Goal: Information Seeking & Learning: Check status

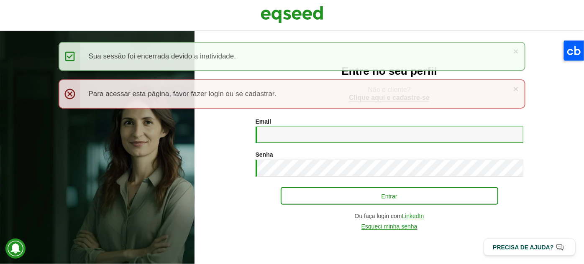
type input "**********"
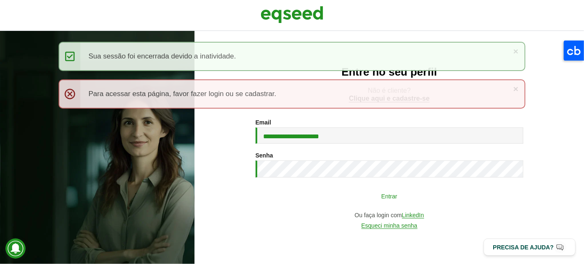
click at [405, 202] on button "Entrar" at bounding box center [390, 196] width 218 height 16
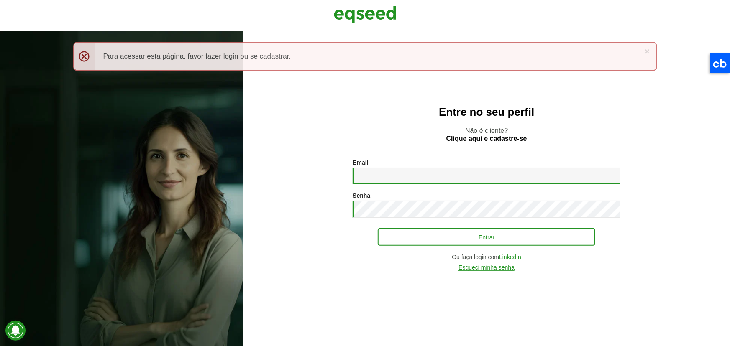
type input "**********"
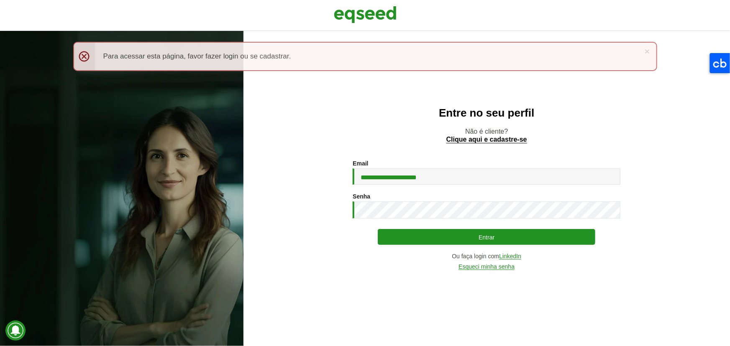
click at [528, 247] on div "**********" at bounding box center [487, 215] width 268 height 110
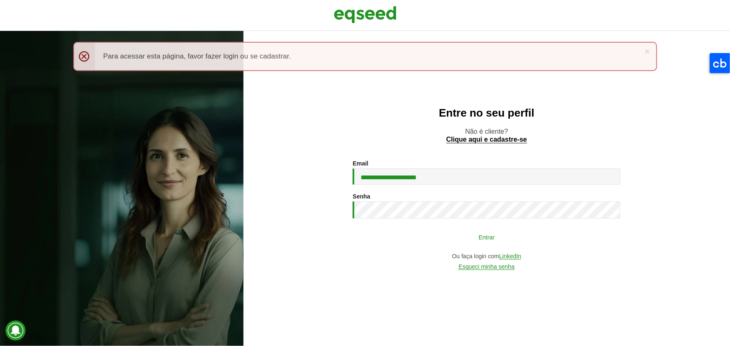
click at [523, 229] on button "Entrar" at bounding box center [487, 237] width 218 height 16
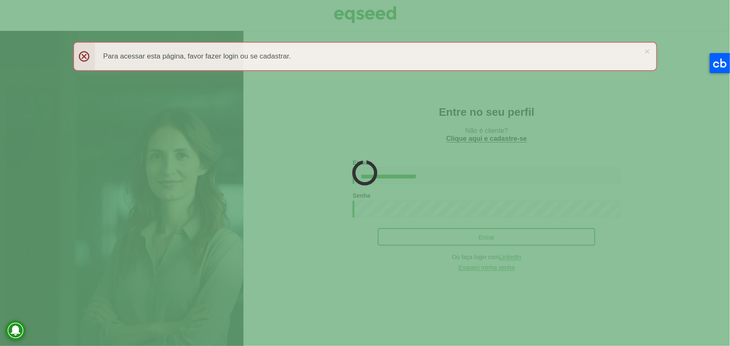
click at [525, 236] on div at bounding box center [365, 173] width 730 height 346
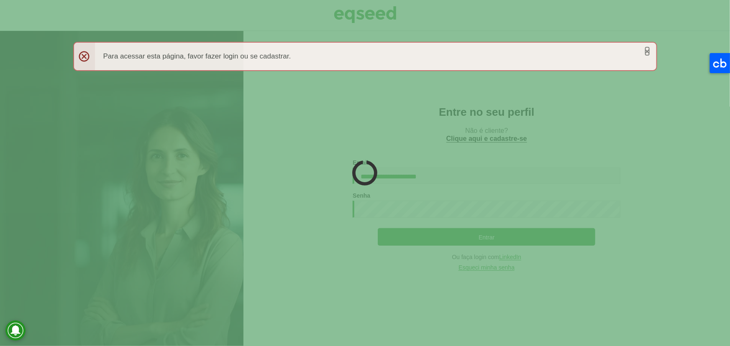
click at [647, 49] on link "×" at bounding box center [647, 51] width 5 height 9
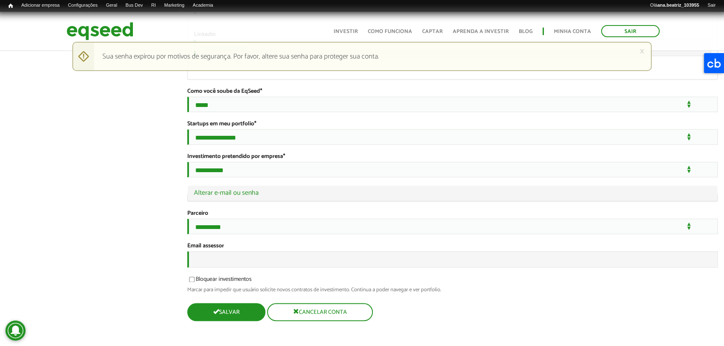
scroll to position [1499, 0]
click at [238, 320] on button "Salvar" at bounding box center [225, 312] width 77 height 16
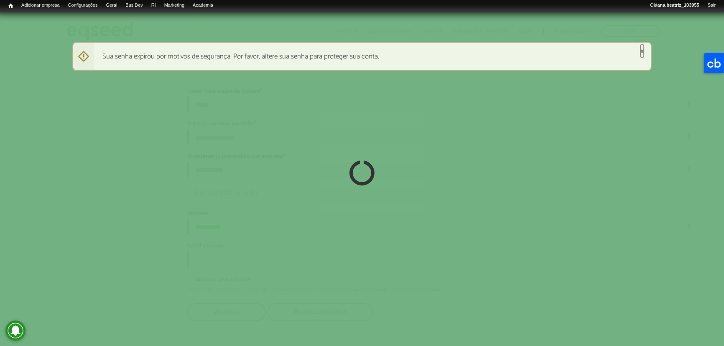
click at [641, 50] on link "×" at bounding box center [642, 51] width 5 height 9
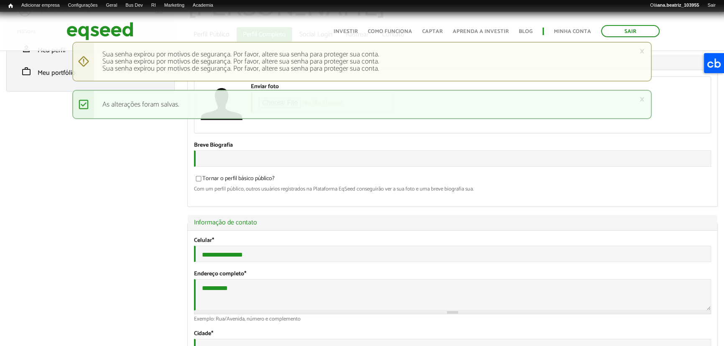
scroll to position [76, 0]
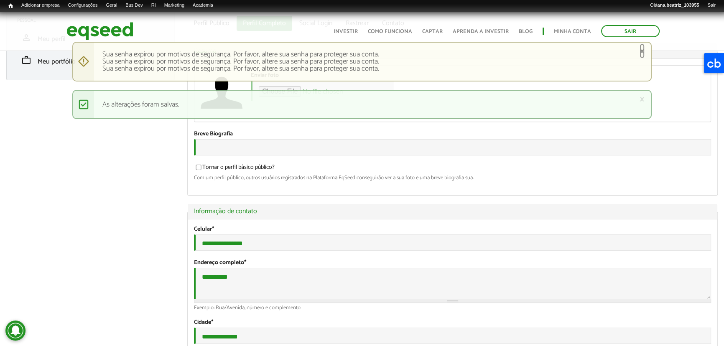
click at [643, 51] on link "×" at bounding box center [642, 51] width 5 height 9
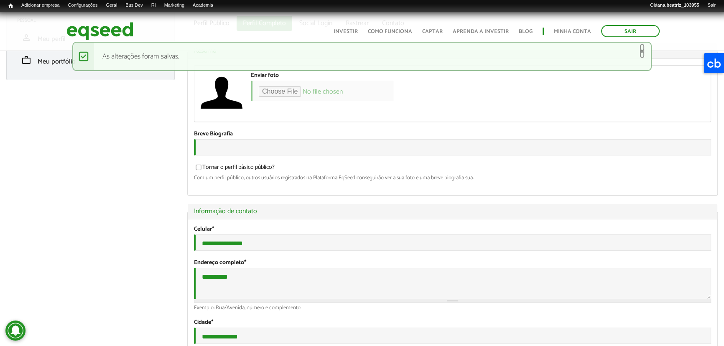
click at [642, 50] on link "×" at bounding box center [642, 51] width 5 height 9
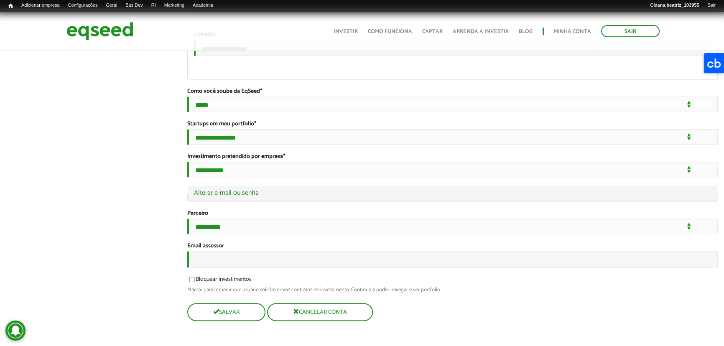
scroll to position [1499, 0]
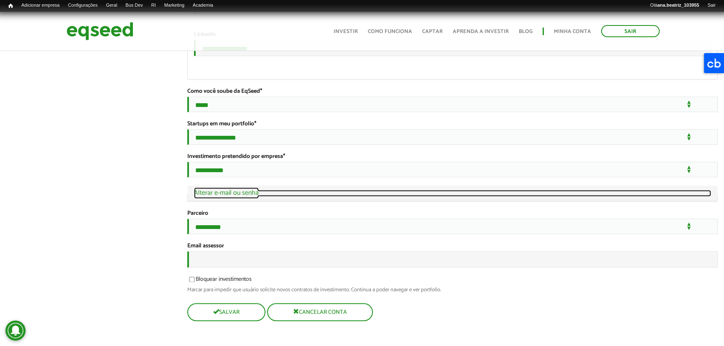
click at [271, 190] on link "Ocultar Alterar e-mail ou senha" at bounding box center [452, 193] width 517 height 7
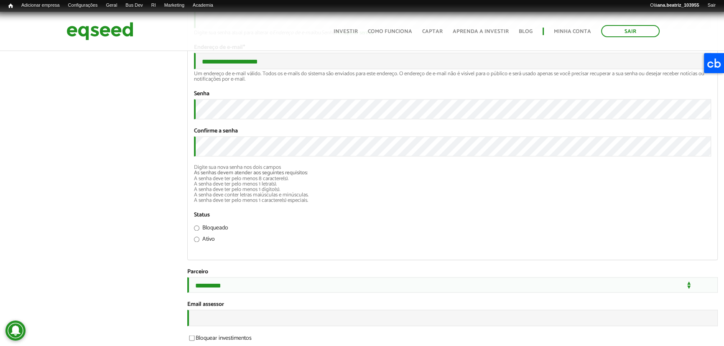
scroll to position [1683, 0]
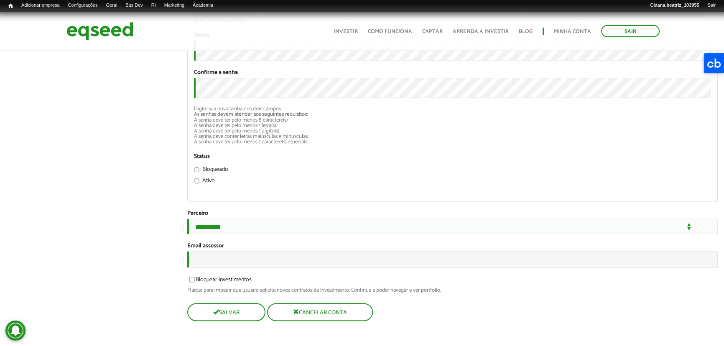
scroll to position [1811, 0]
click at [240, 317] on button "Salvar" at bounding box center [225, 312] width 77 height 16
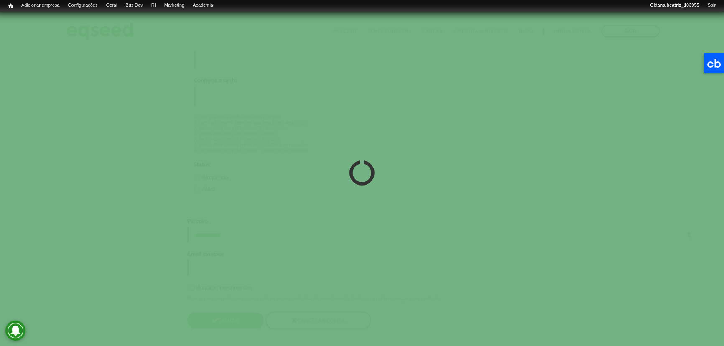
scroll to position [1659, 0]
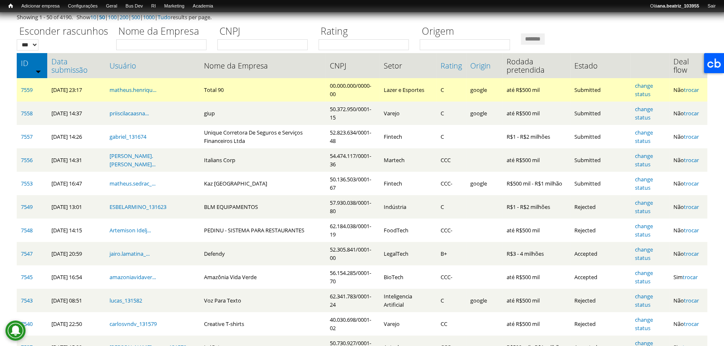
scroll to position [114, 0]
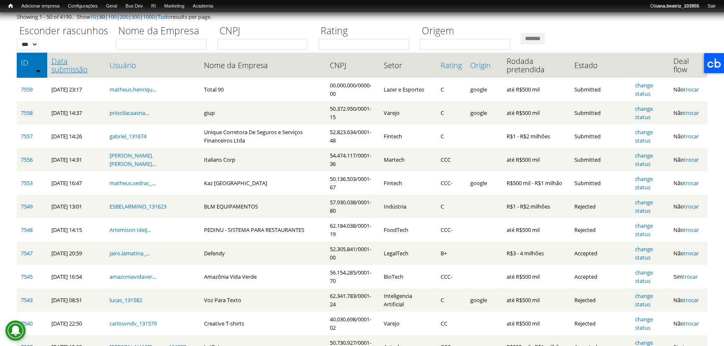
click at [79, 69] on link "Data submissão" at bounding box center [76, 65] width 50 height 17
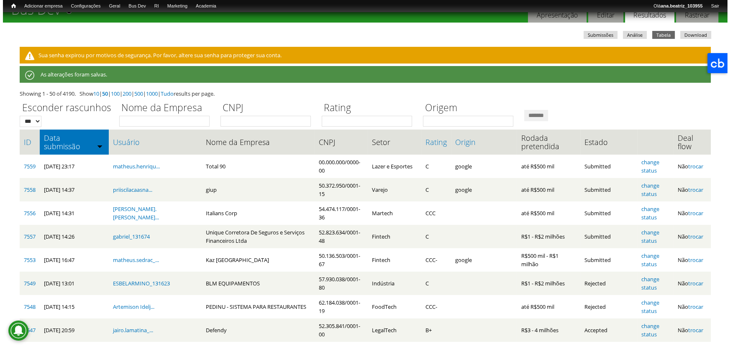
scroll to position [0, 0]
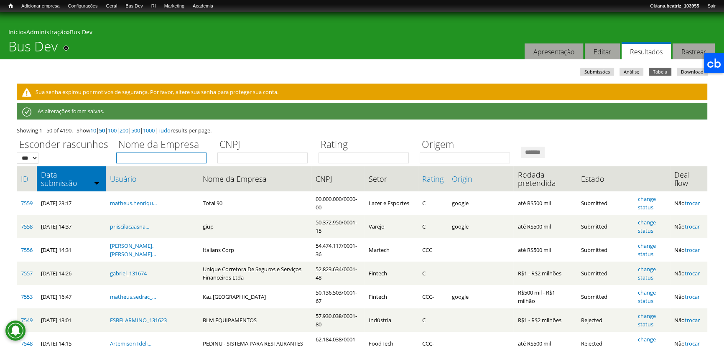
click at [169, 161] on input "Nome da Empresa" at bounding box center [161, 158] width 90 height 11
type input "****"
click at [521, 147] on input "*******" at bounding box center [533, 152] width 24 height 11
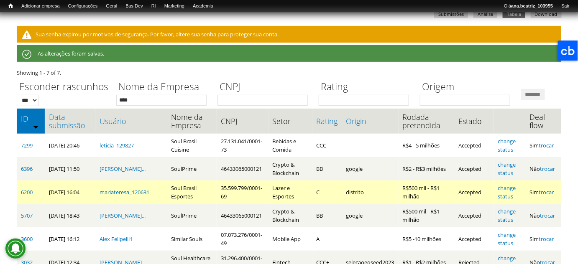
scroll to position [76, 0]
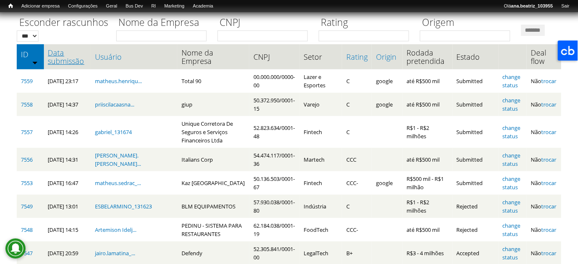
click at [56, 65] on link "Data submissão" at bounding box center [67, 57] width 38 height 17
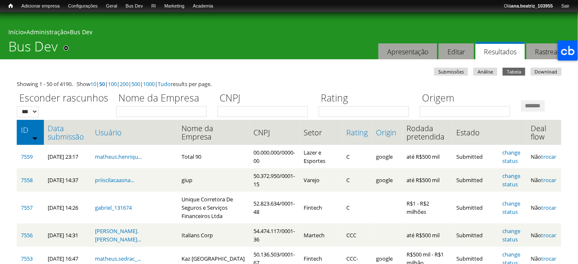
click at [61, 141] on link "Data submissão" at bounding box center [67, 132] width 38 height 17
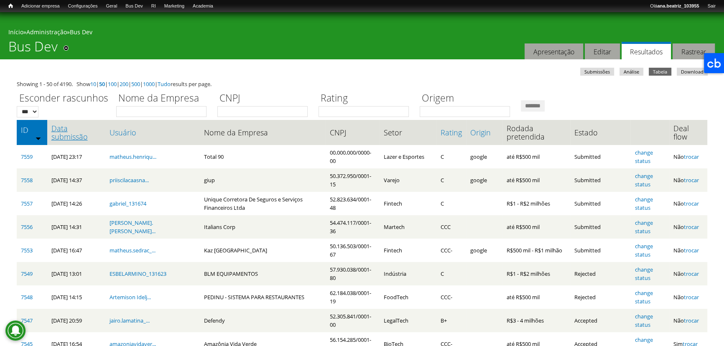
click at [100, 130] on link "Data submissão" at bounding box center [76, 132] width 50 height 17
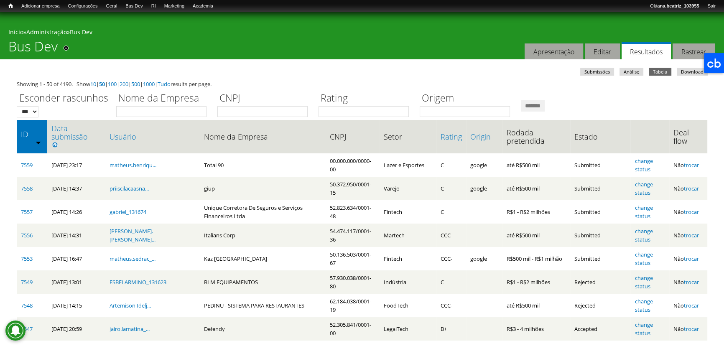
click at [263, 69] on ul "Submissões Análise Tabela (aba ativa) Download" at bounding box center [365, 73] width 694 height 10
